Goal: Understand process/instructions: Learn how to perform a task or action

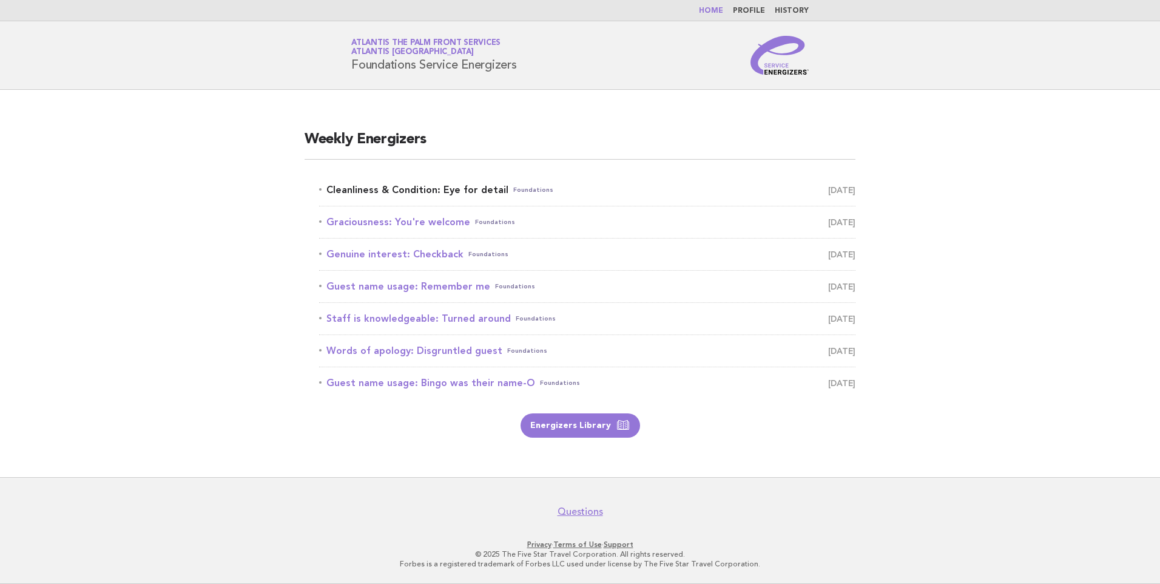
click at [445, 188] on link "Cleanliness & Condition: Eye for detail Foundations October 6" at bounding box center [587, 189] width 537 height 17
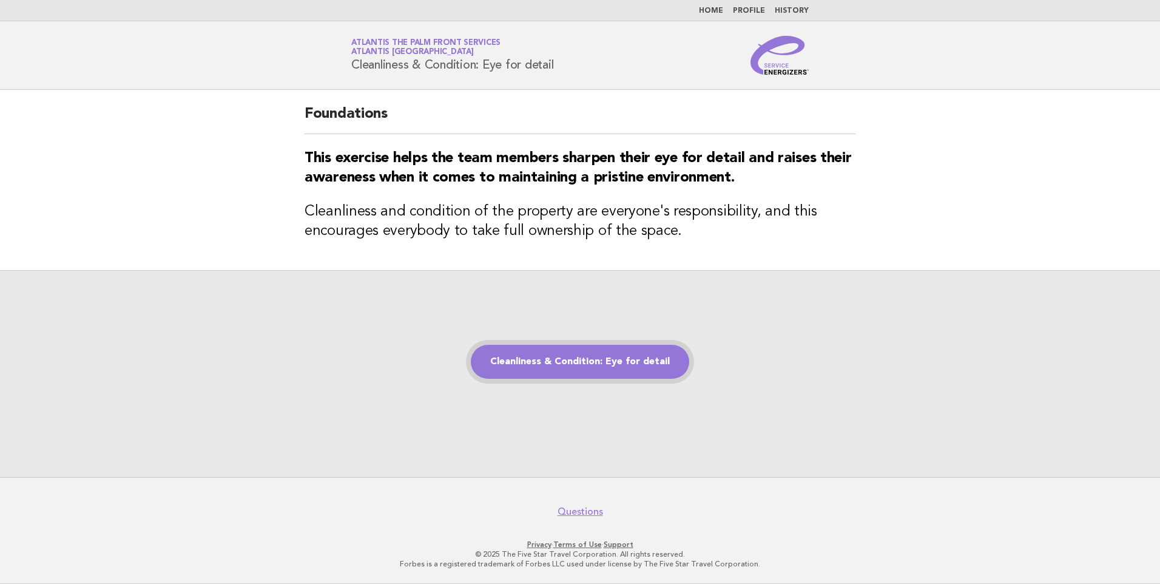
click at [585, 367] on link "Cleanliness & Condition: Eye for detail" at bounding box center [580, 362] width 218 height 34
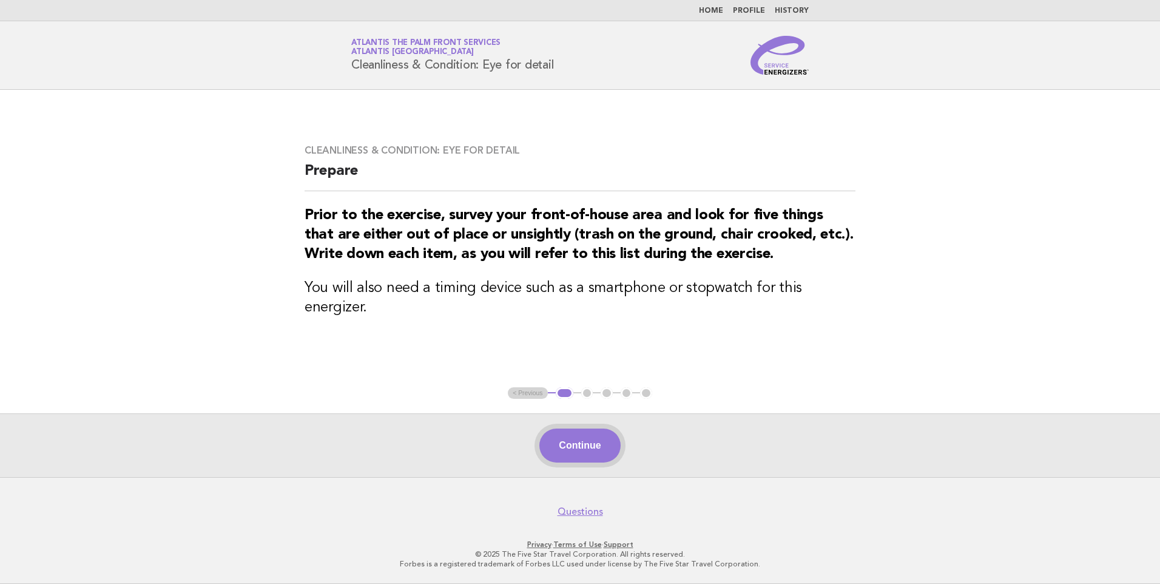
click at [584, 436] on button "Continue" at bounding box center [580, 445] width 81 height 34
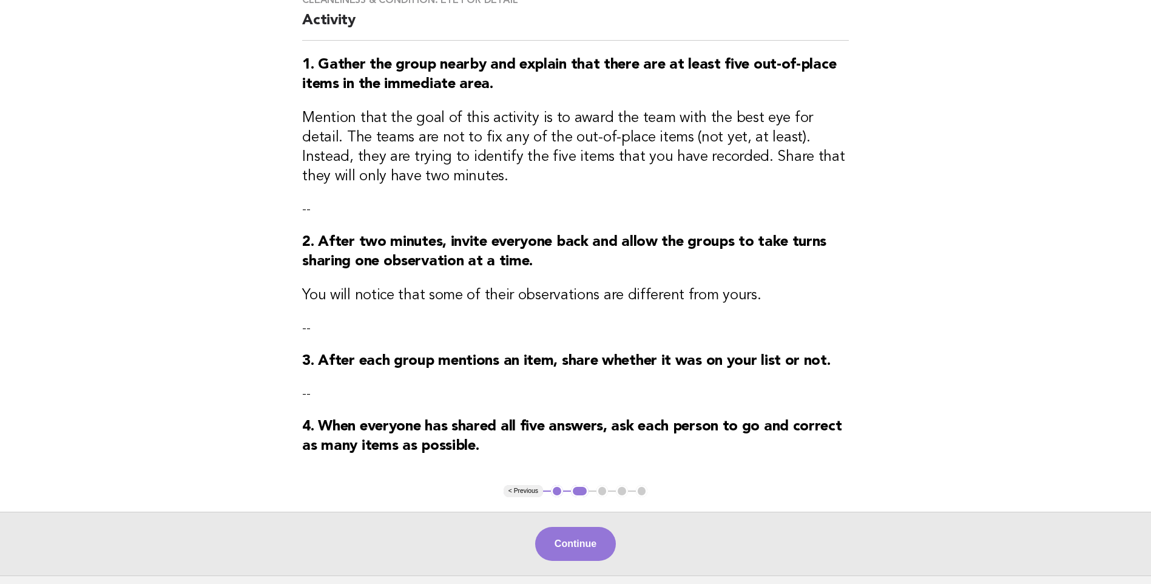
scroll to position [121, 0]
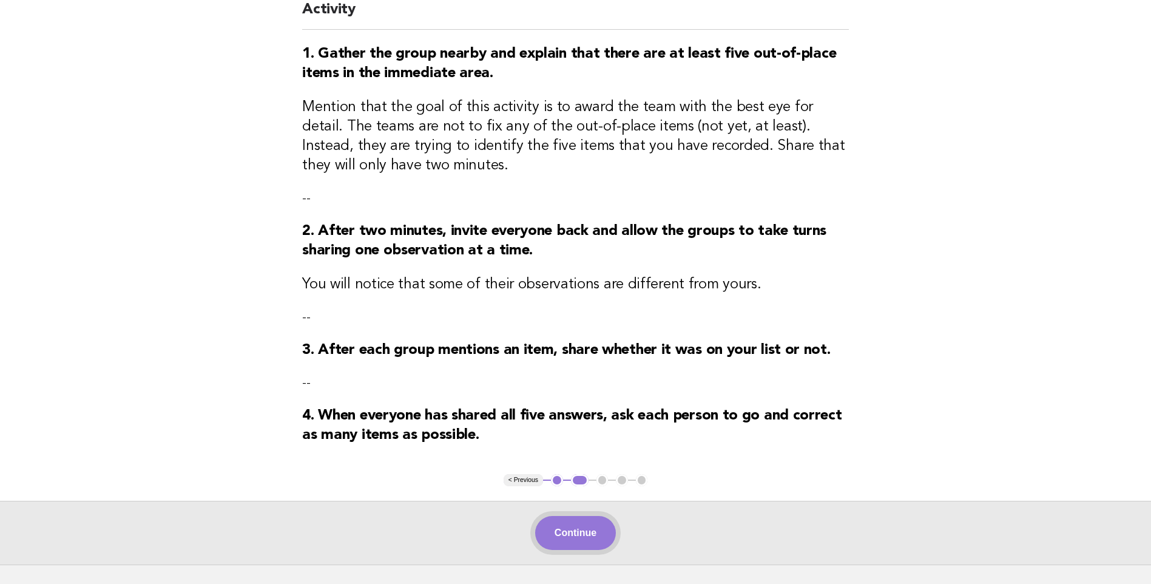
click at [583, 537] on button "Continue" at bounding box center [575, 533] width 81 height 34
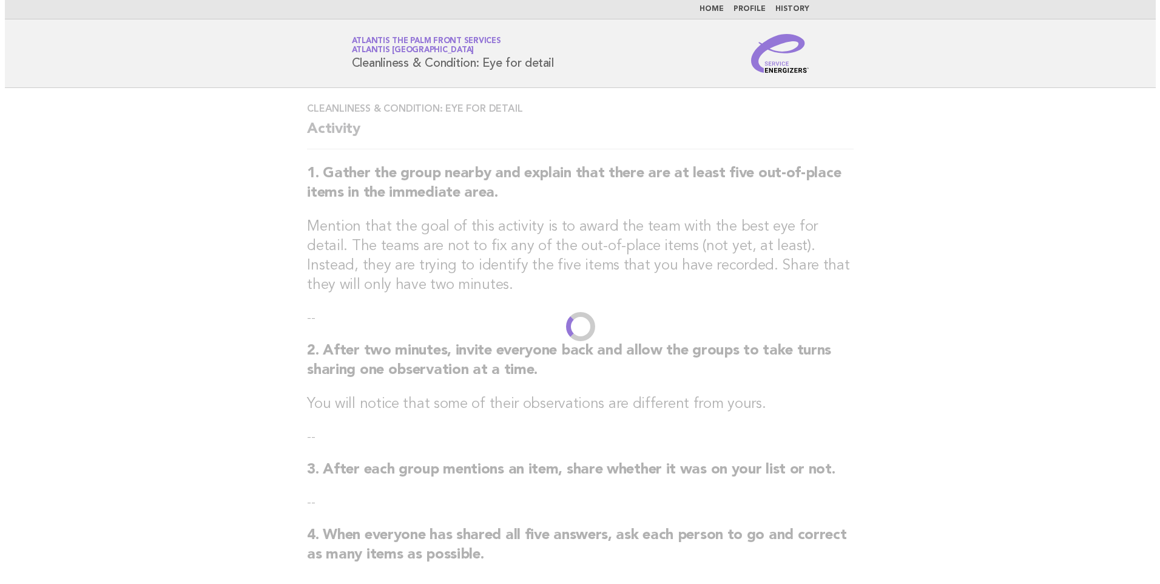
scroll to position [0, 0]
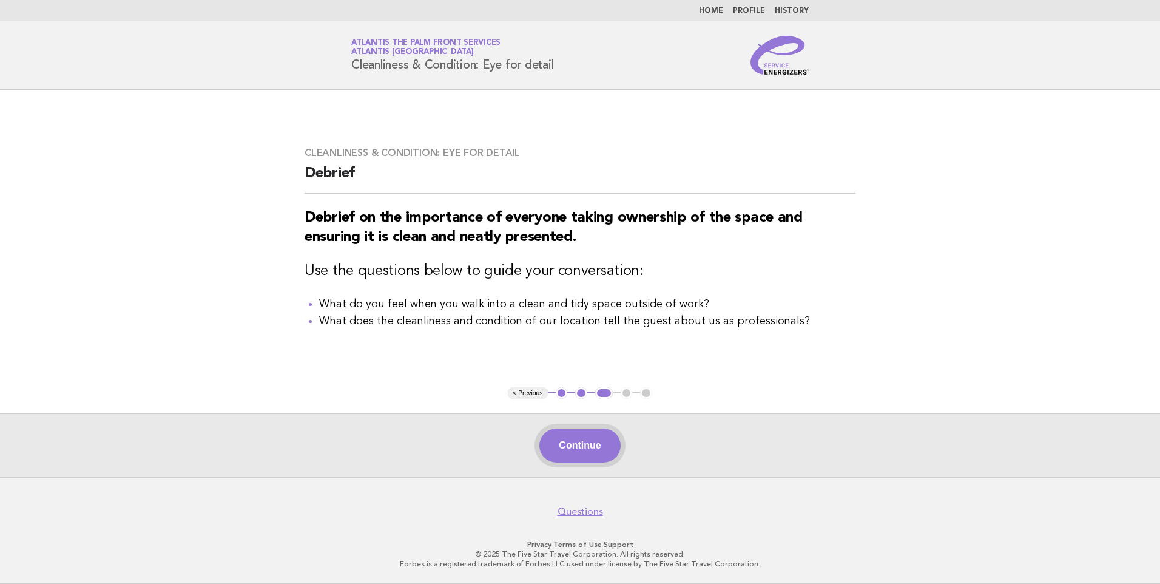
click at [597, 439] on button "Continue" at bounding box center [580, 445] width 81 height 34
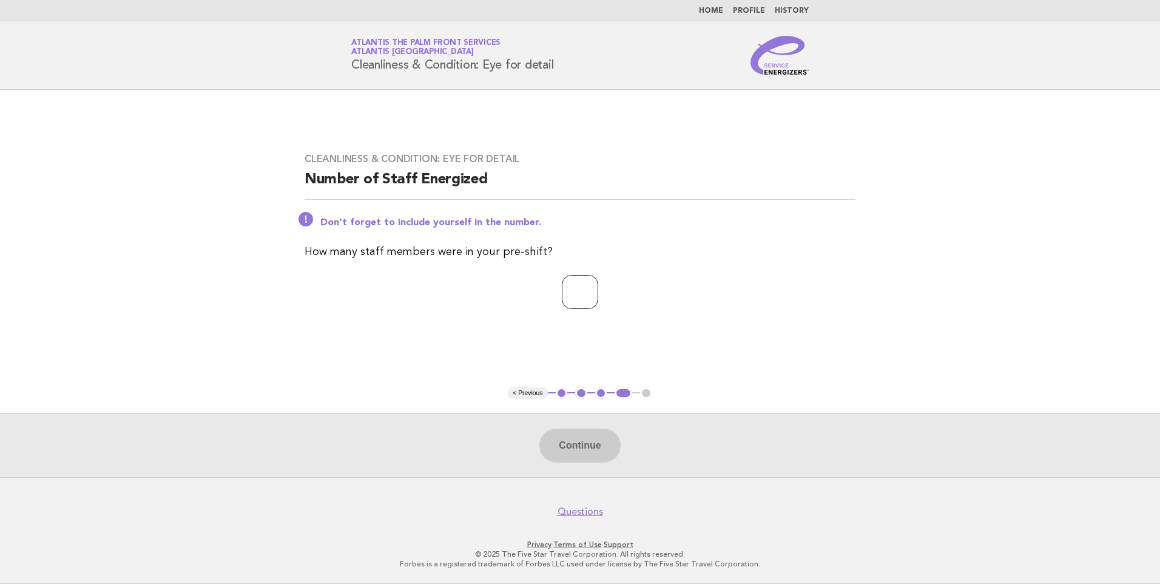
click at [580, 290] on input "number" at bounding box center [580, 292] width 36 height 34
type input "*"
click at [581, 444] on button "Continue" at bounding box center [580, 445] width 81 height 34
